Goal: Information Seeking & Learning: Check status

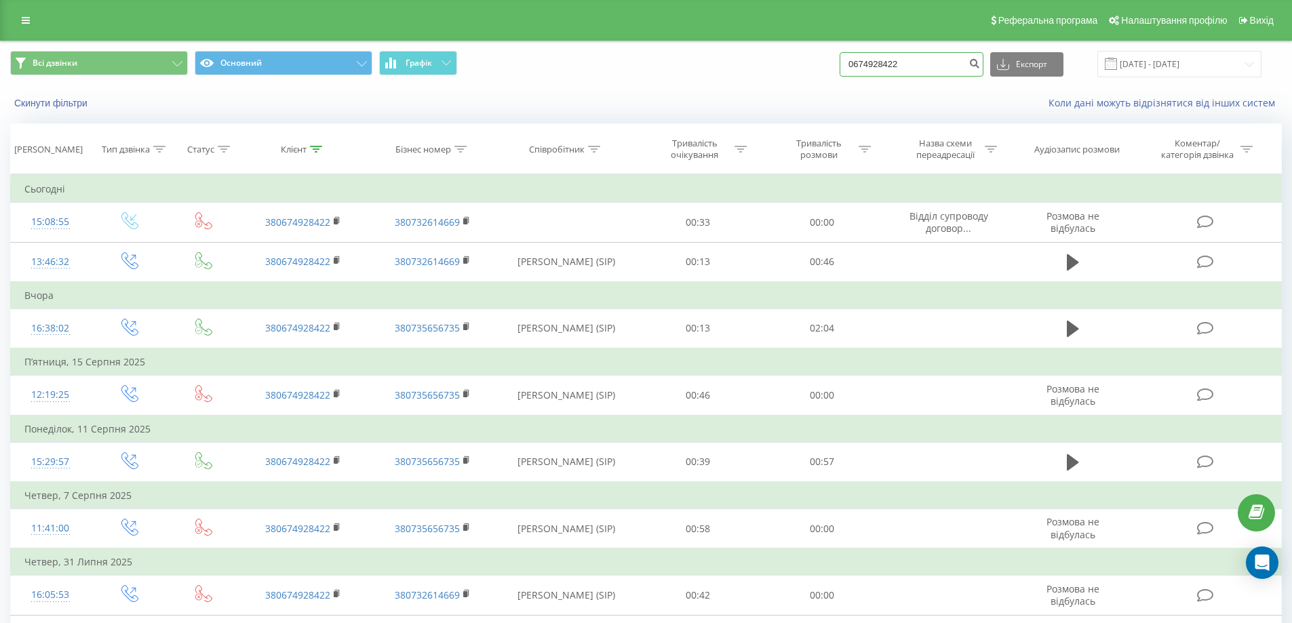
drag, startPoint x: 911, startPoint y: 66, endPoint x: 801, endPoint y: 76, distance: 111.1
click at [801, 76] on div "Всі дзвінки Основний Графік 0674928422 Експорт .csv .xls .xlsx 21.05.2025 - 21.…" at bounding box center [646, 64] width 1272 height 26
type input "0664917897"
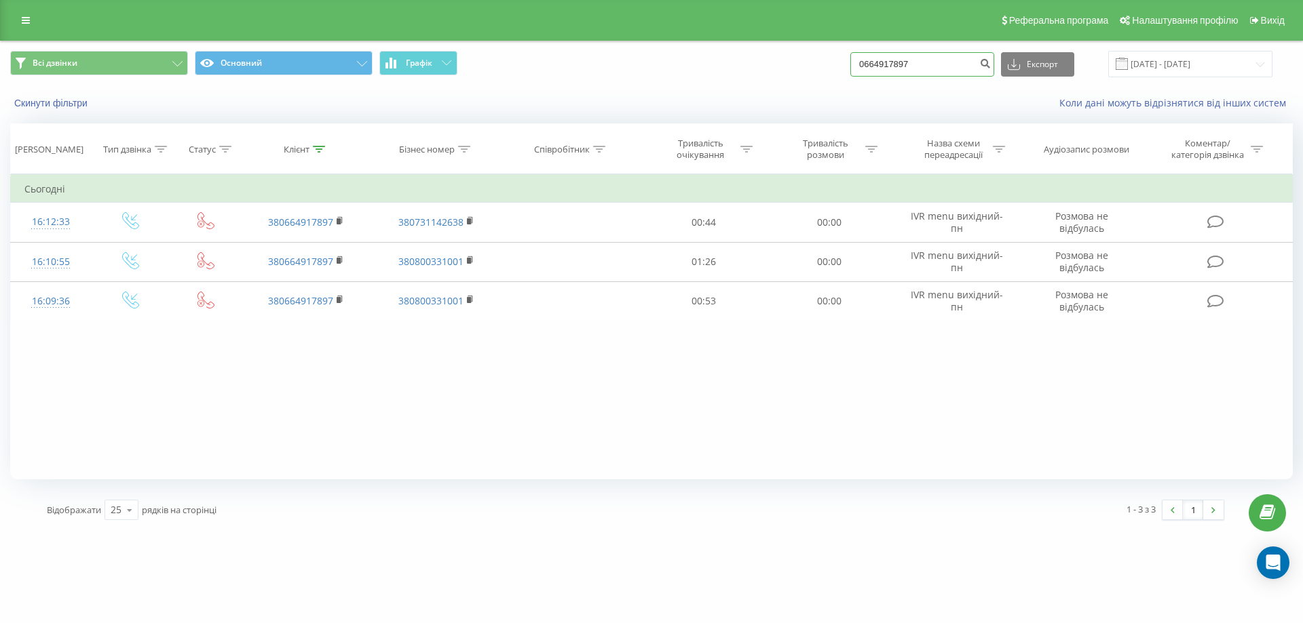
drag, startPoint x: 917, startPoint y: 57, endPoint x: 868, endPoint y: 57, distance: 48.2
click at [872, 57] on input "0664917897" at bounding box center [922, 64] width 144 height 24
type input "0507526225"
